Goal: Task Accomplishment & Management: Complete application form

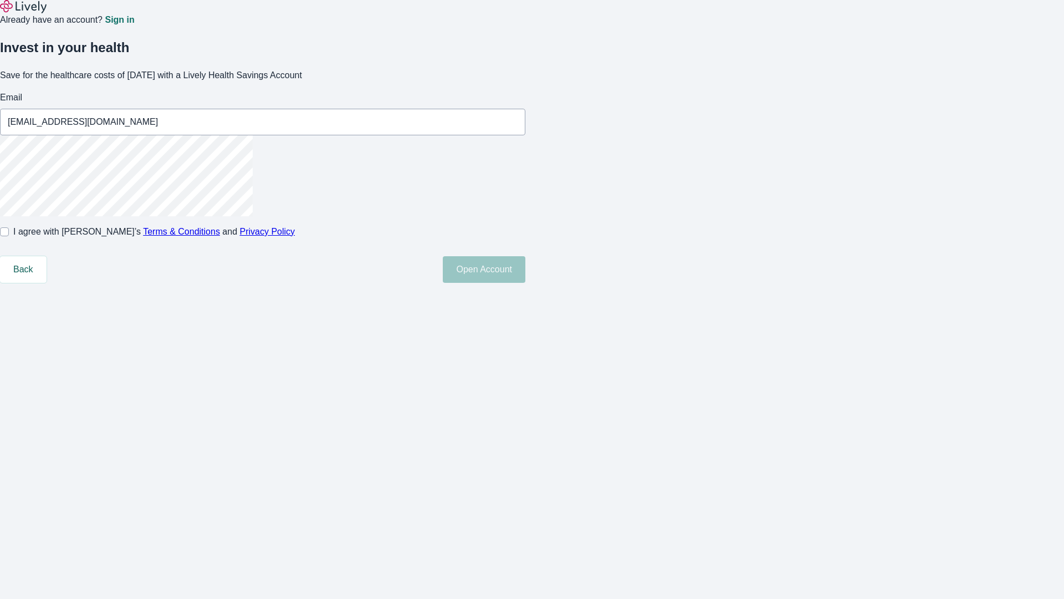
click at [9, 236] on input "I agree with Lively’s Terms & Conditions and Privacy Policy" at bounding box center [4, 231] width 9 height 9
checkbox input "true"
click at [525, 283] on button "Open Account" at bounding box center [484, 269] width 83 height 27
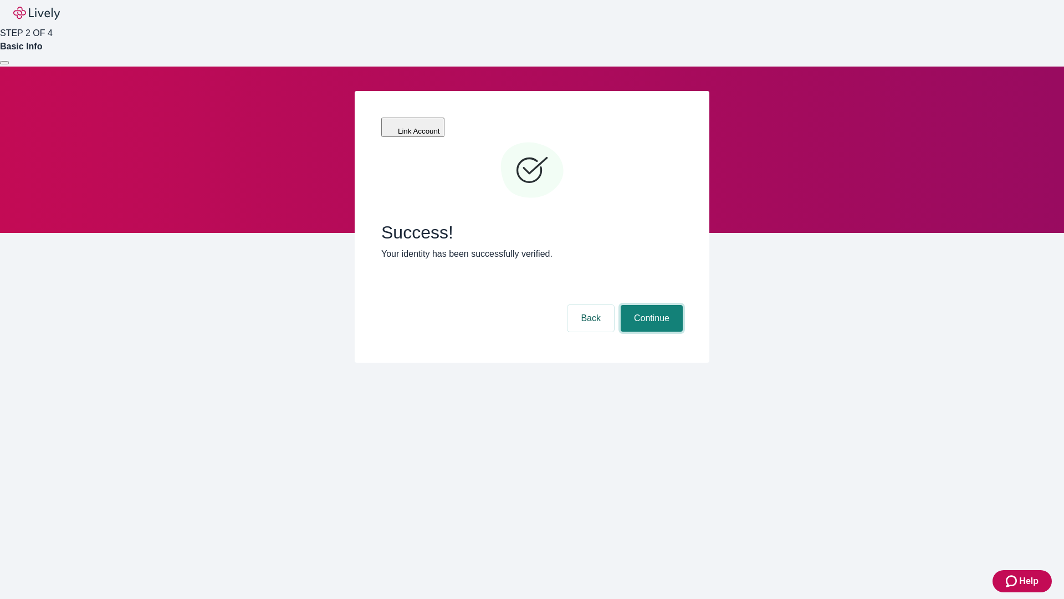
click at [650, 305] on button "Continue" at bounding box center [652, 318] width 62 height 27
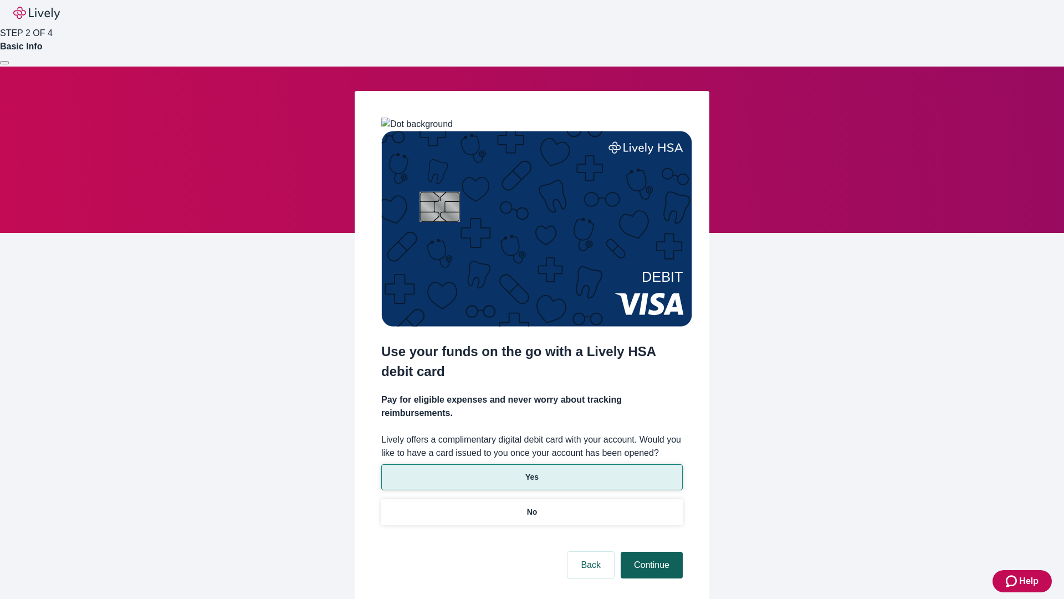
click at [532, 471] on p "Yes" at bounding box center [531, 477] width 13 height 12
click at [650, 551] on button "Continue" at bounding box center [652, 564] width 62 height 27
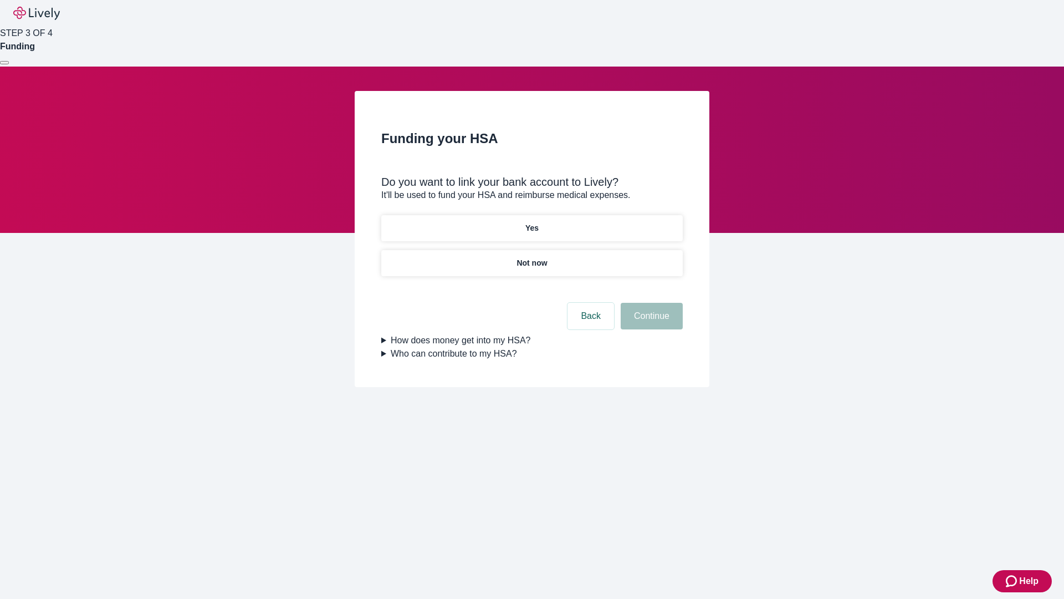
click at [532, 257] on p "Not now" at bounding box center [532, 263] width 30 height 12
click at [650, 323] on button "Continue" at bounding box center [652, 316] width 62 height 27
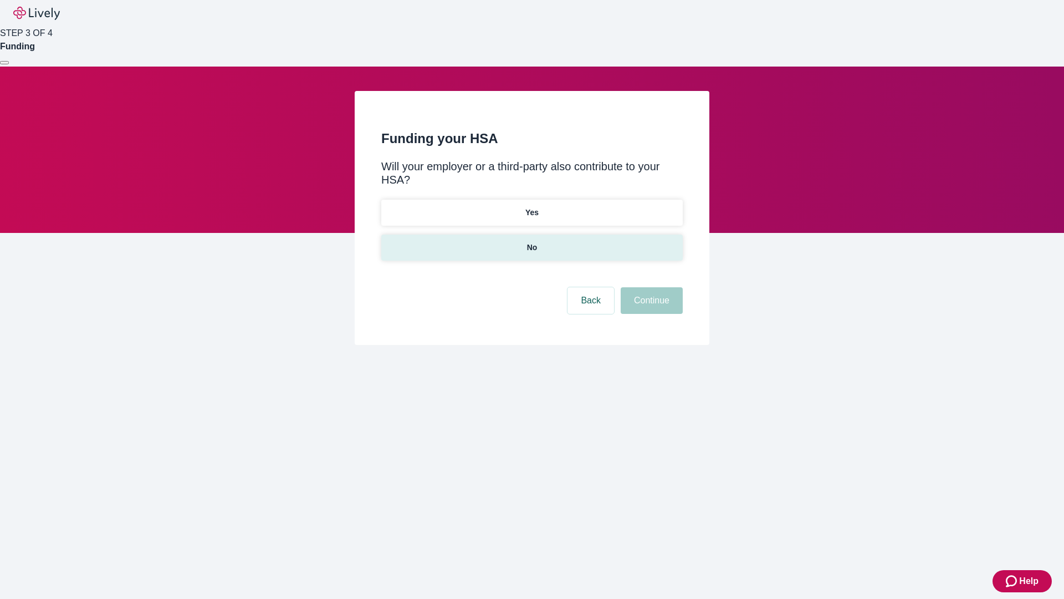
click at [532, 242] on p "No" at bounding box center [532, 248] width 11 height 12
click at [650, 287] on button "Continue" at bounding box center [652, 300] width 62 height 27
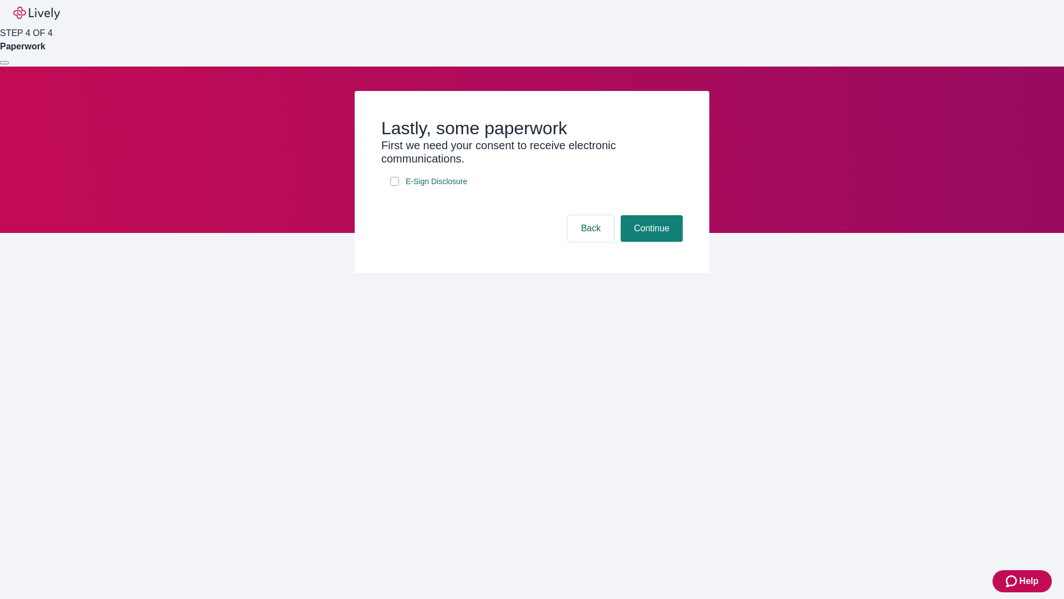
click at [395, 186] on input "E-Sign Disclosure" at bounding box center [394, 181] width 9 height 9
checkbox input "true"
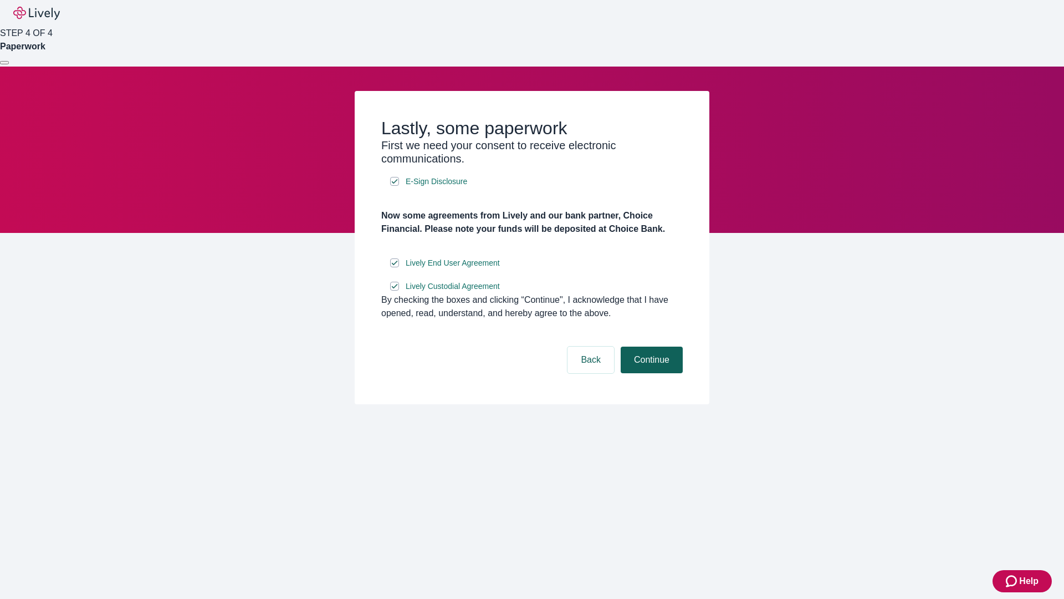
click at [650, 373] on button "Continue" at bounding box center [652, 359] width 62 height 27
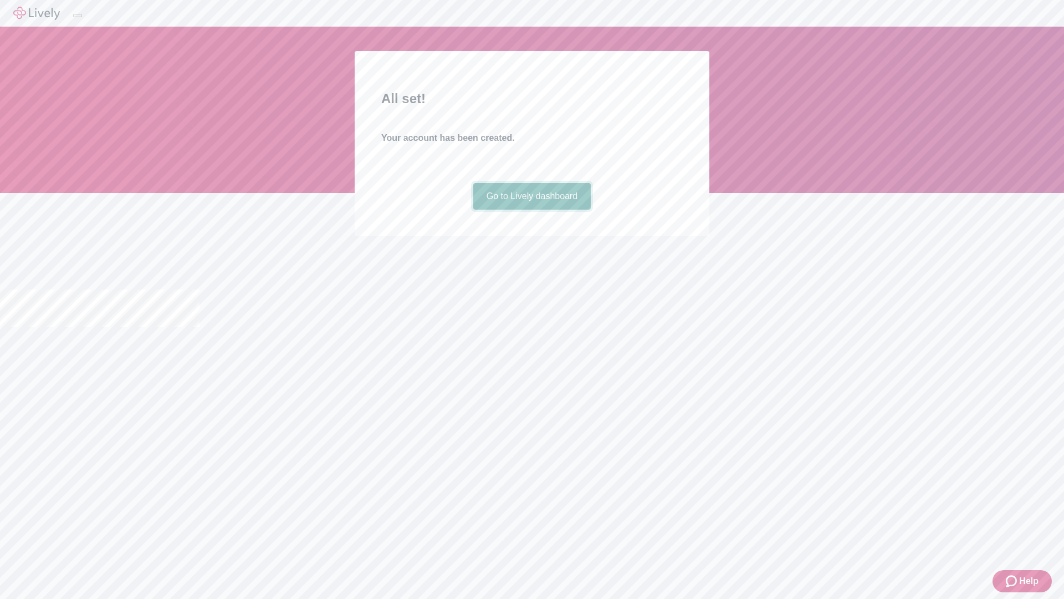
click at [532, 210] on link "Go to Lively dashboard" at bounding box center [532, 196] width 118 height 27
